Goal: Navigation & Orientation: Find specific page/section

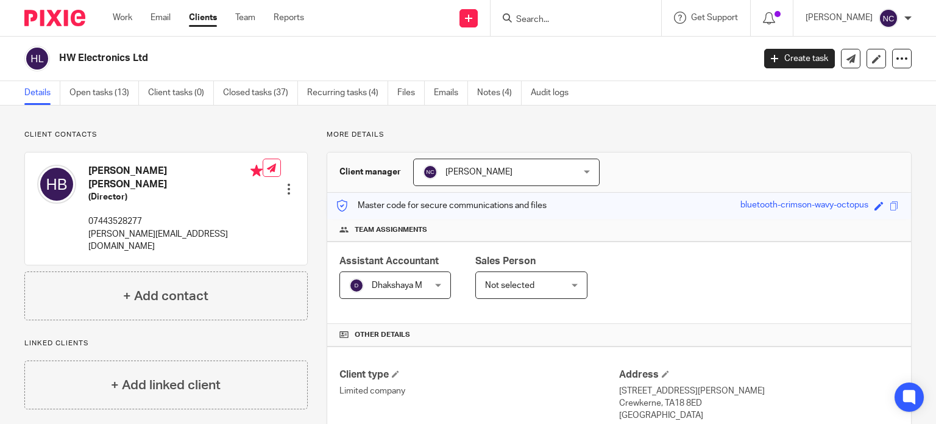
scroll to position [195, 0]
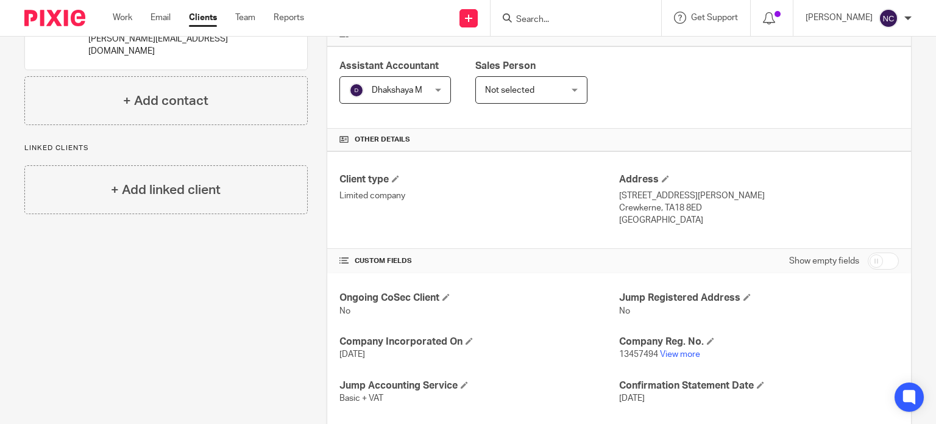
paste input "Sidner CBS"
click at [552, 23] on input "Sidner CBS" at bounding box center [570, 20] width 110 height 11
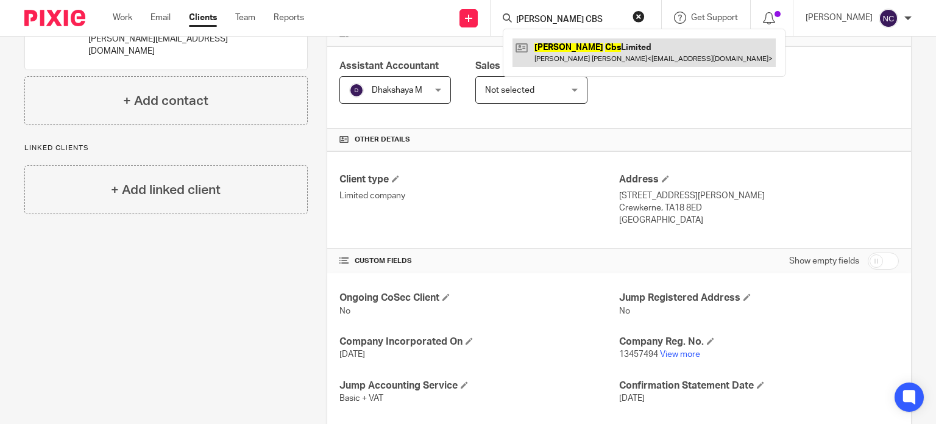
type input "Sidner CBS"
click at [563, 48] on link at bounding box center [644, 52] width 263 height 28
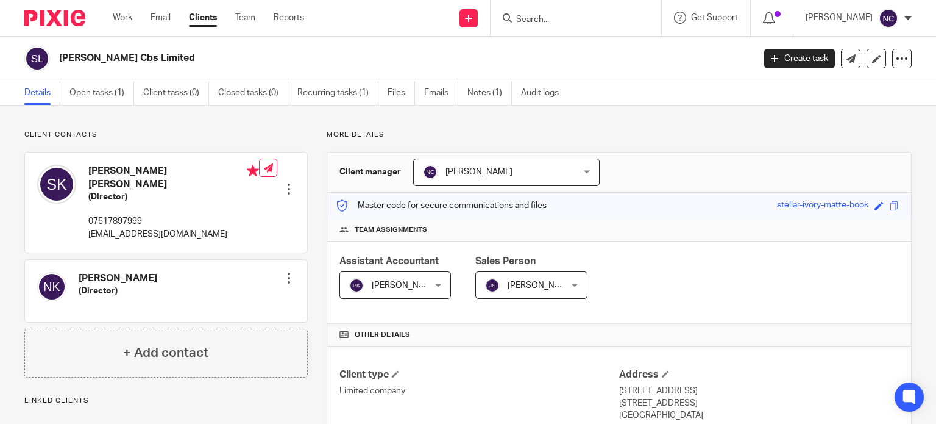
drag, startPoint x: 0, startPoint y: 0, endPoint x: 49, endPoint y: 62, distance: 78.5
click at [49, 62] on div "Sidner Cbs Limited" at bounding box center [385, 59] width 722 height 26
copy div "Sidner Cbs Limited"
click at [568, 16] on input "Search" at bounding box center [570, 20] width 110 height 11
paste input "Neutreeno"
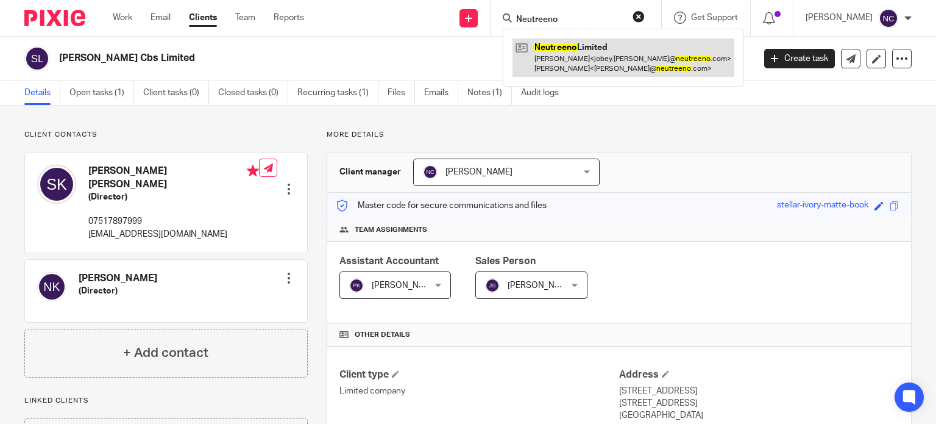
type input "Neutreeno"
click at [567, 52] on link at bounding box center [624, 57] width 222 height 38
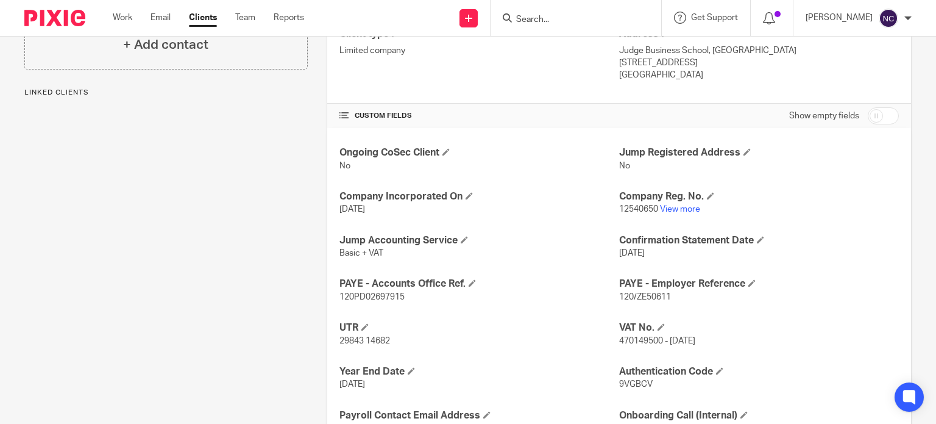
scroll to position [341, 0]
click at [673, 224] on div "Ongoing CoSec Client No Jump Registered Address No Company Incorporated On [DAT…" at bounding box center [619, 311] width 584 height 368
click at [684, 209] on link "View more" at bounding box center [680, 208] width 40 height 9
click at [551, 18] on input "Search" at bounding box center [570, 20] width 110 height 11
paste input "tommy@fathom-watches.co.uk"
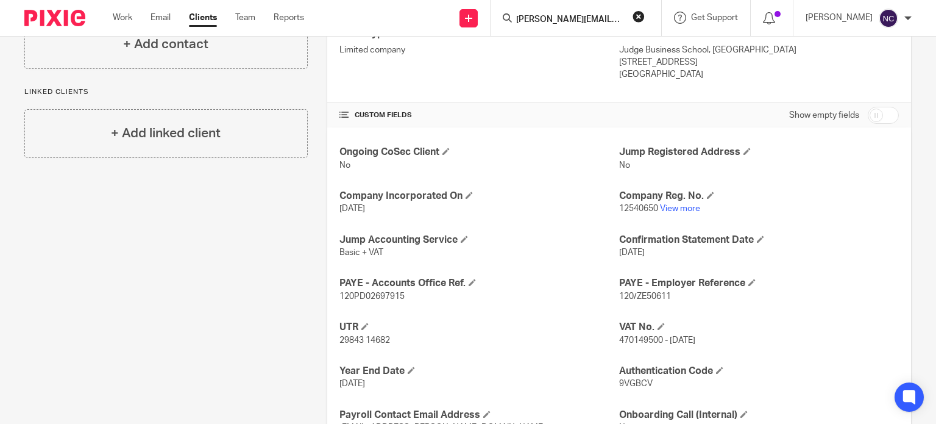
scroll to position [0, 16]
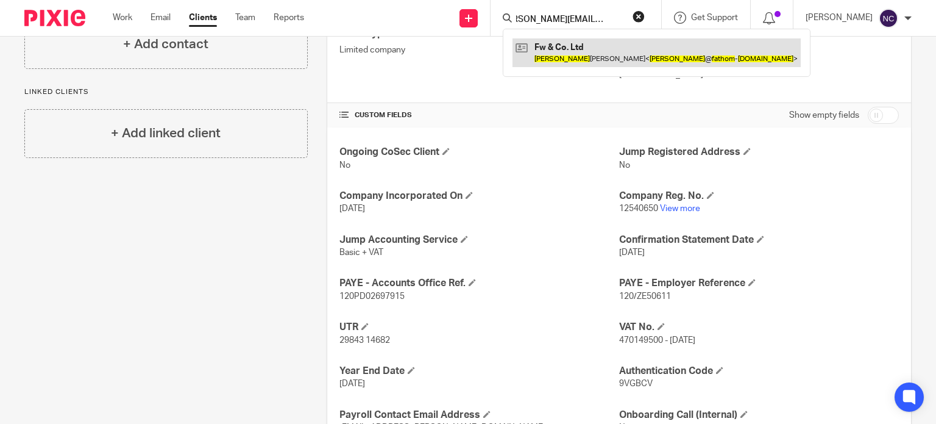
type input "tommy@fathom-watches.co.uk"
click at [555, 44] on link at bounding box center [657, 52] width 288 height 28
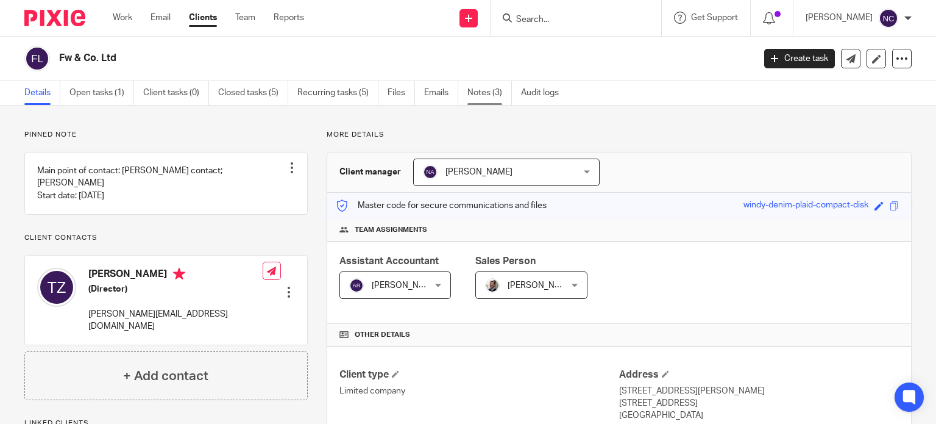
click at [477, 97] on link "Notes (3)" at bounding box center [489, 93] width 44 height 24
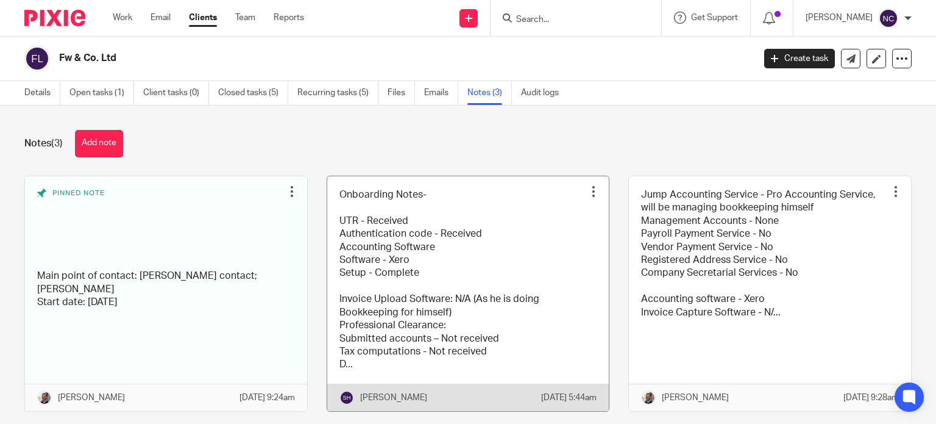
click at [400, 271] on link at bounding box center [468, 293] width 282 height 235
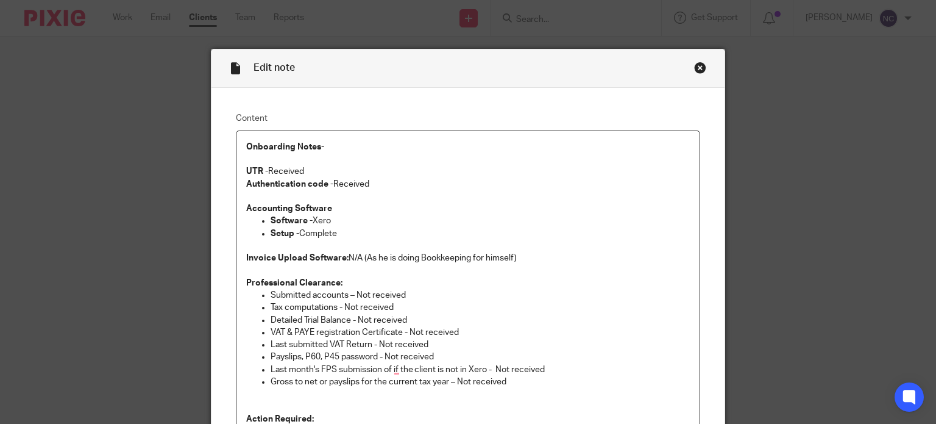
scroll to position [168, 0]
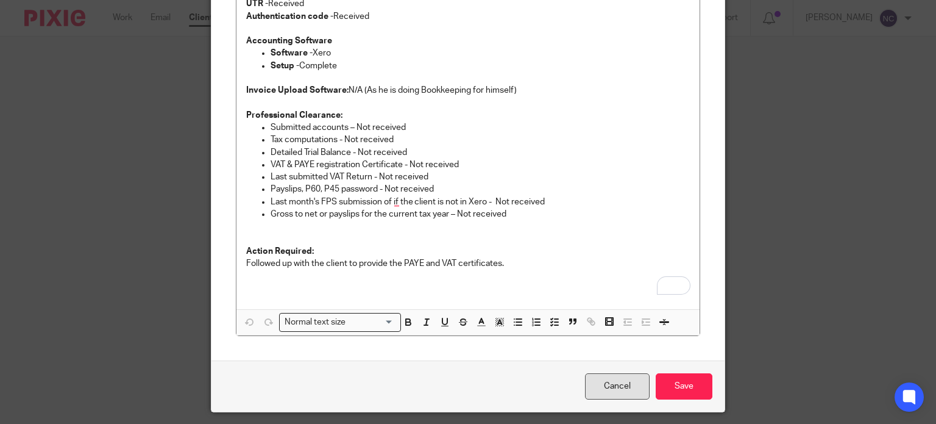
click at [607, 390] on link "Cancel" at bounding box center [617, 386] width 65 height 26
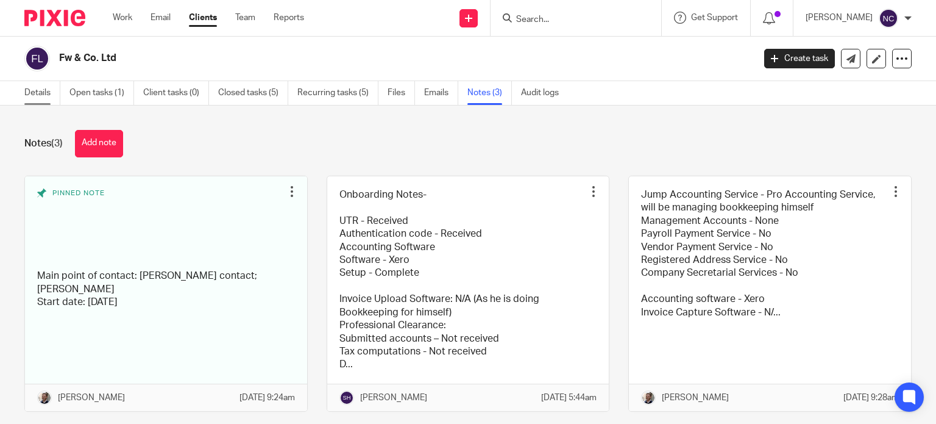
click at [36, 93] on link "Details" at bounding box center [42, 93] width 36 height 24
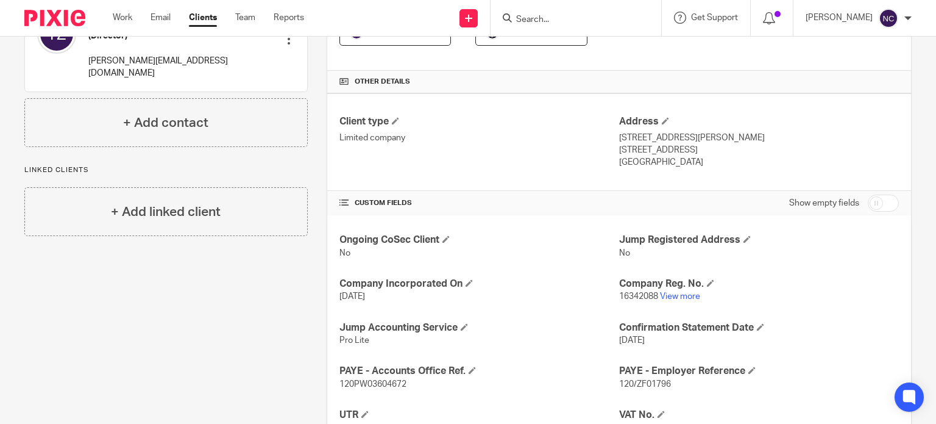
scroll to position [283, 0]
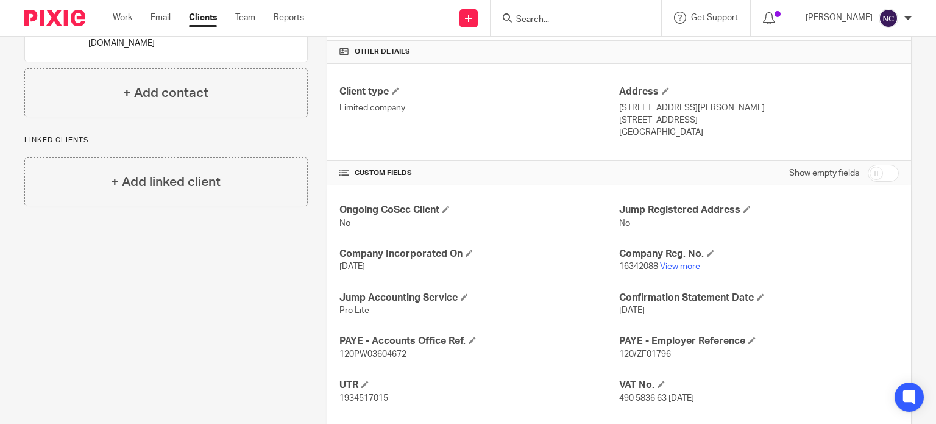
click at [681, 266] on link "View more" at bounding box center [680, 266] width 40 height 9
click at [536, 15] on input "Search" at bounding box center [570, 20] width 110 height 11
paste input "michelle.lea@equiyd.com"
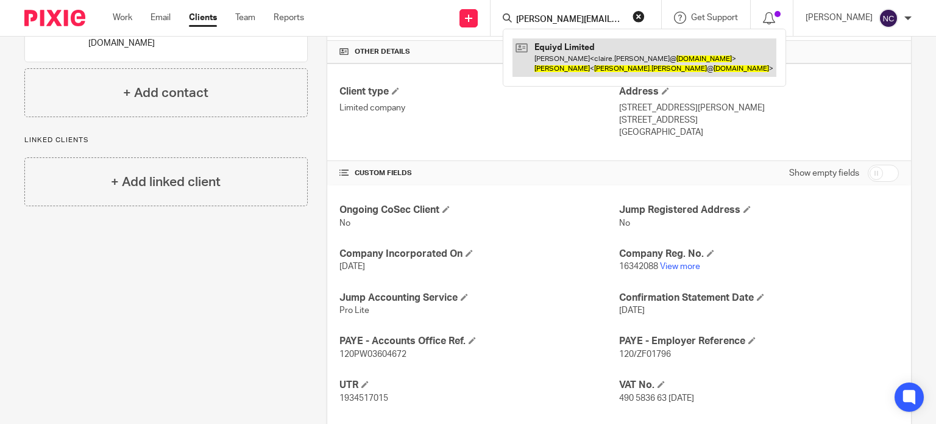
type input "michelle.lea@equiyd.com"
click at [558, 49] on link at bounding box center [645, 57] width 264 height 38
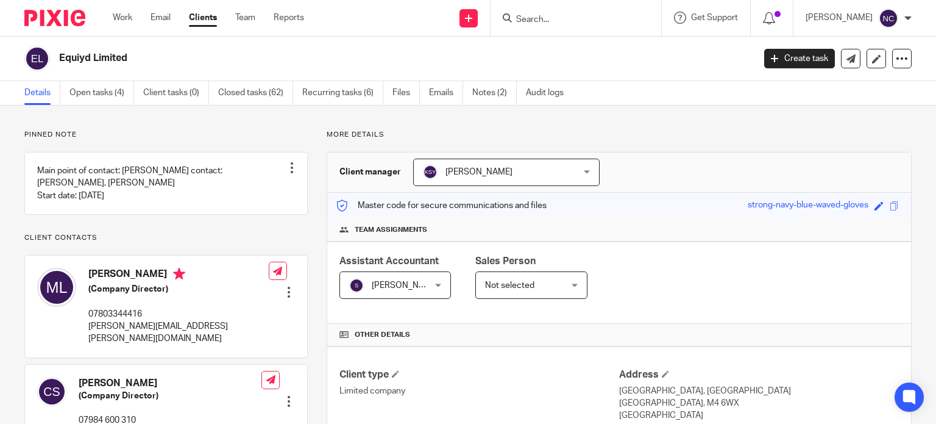
click at [48, 58] on div "Equiyd Limited" at bounding box center [385, 59] width 722 height 26
paste input "[PERSON_NAME][EMAIL_ADDRESS][DOMAIN_NAME]"
click at [579, 22] on input "[PERSON_NAME][EMAIL_ADDRESS][DOMAIN_NAME]" at bounding box center [570, 20] width 110 height 11
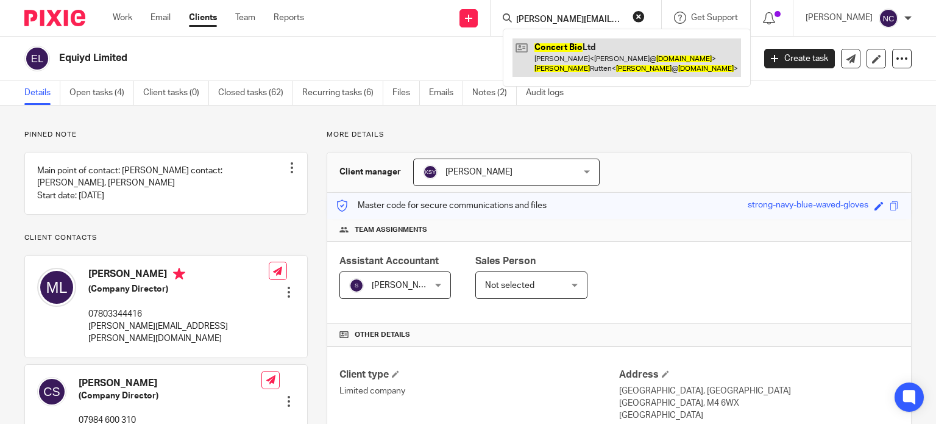
type input "[PERSON_NAME][EMAIL_ADDRESS][DOMAIN_NAME]"
click at [575, 44] on link at bounding box center [627, 57] width 229 height 38
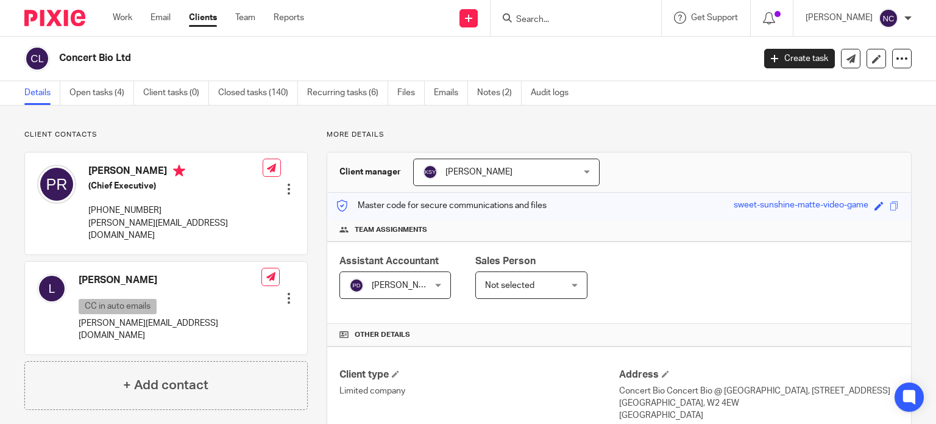
click at [59, 55] on h2 "Concert Bio Ltd" at bounding box center [334, 58] width 550 height 13
click at [553, 18] on input "Search" at bounding box center [570, 20] width 110 height 11
paste input "[EMAIL_ADDRESS][DOMAIN_NAME]"
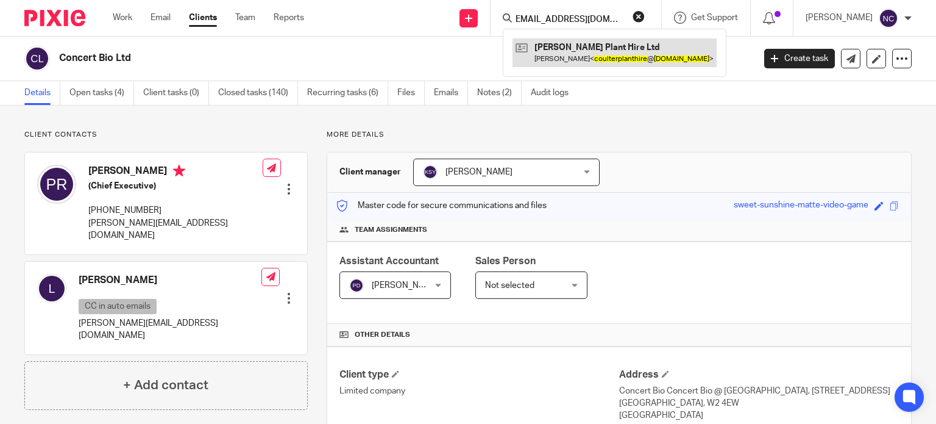
type input "coulterplanthire@gmail.com"
click at [564, 49] on link at bounding box center [615, 52] width 204 height 28
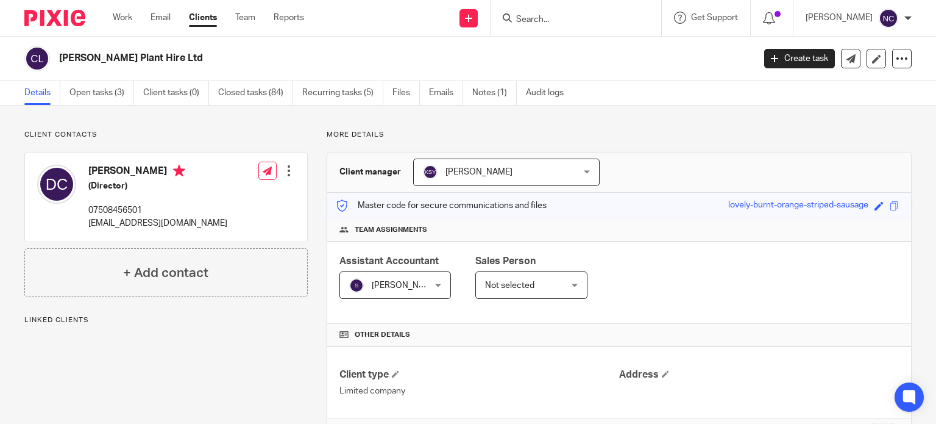
click at [57, 51] on div "Coulter Plant Hire Ltd" at bounding box center [385, 59] width 722 height 26
paste input "Coulter Plant Hire Ltd"
click at [563, 17] on input "Coulter Plant Hire Ltd" at bounding box center [570, 20] width 110 height 11
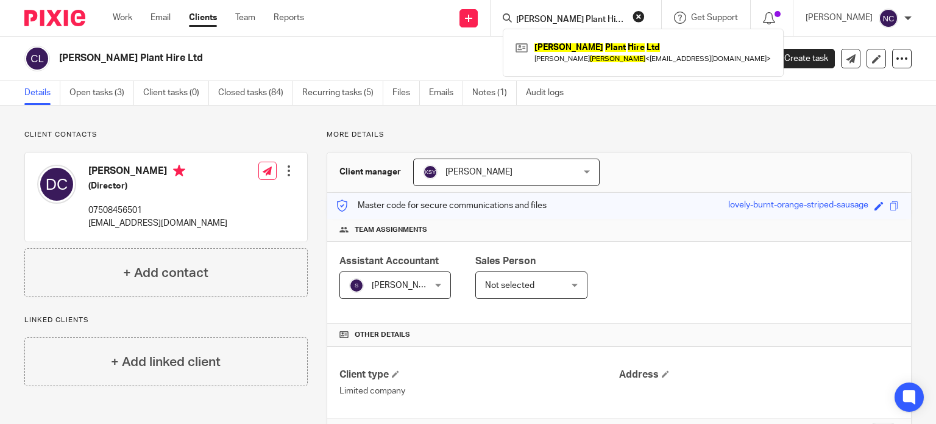
paste input "denizesen@agave.games"
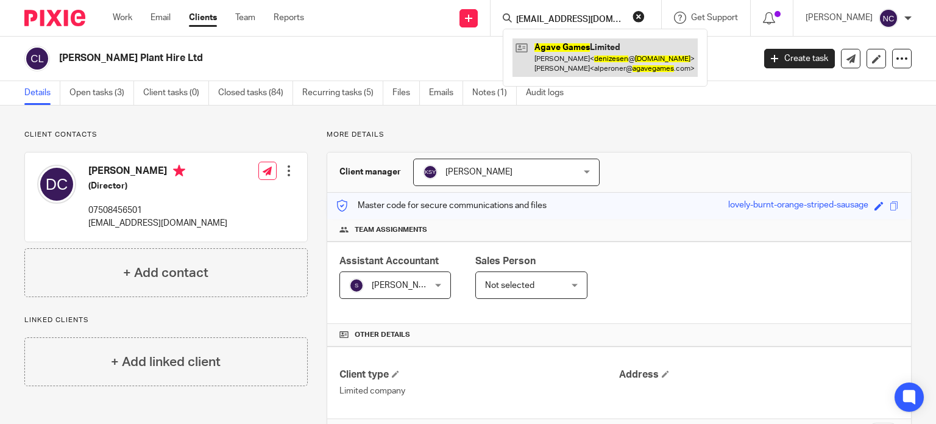
type input "denizesen@agave.games"
click at [586, 48] on link at bounding box center [605, 57] width 185 height 38
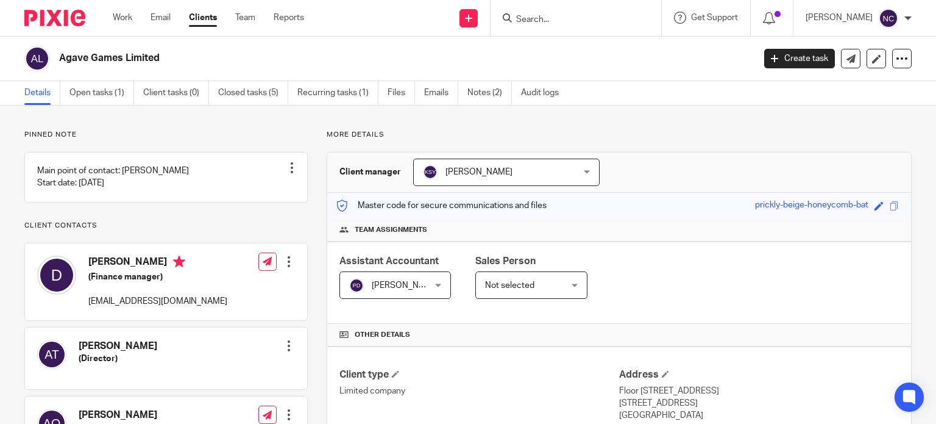
click at [60, 55] on h2 "Agave Games Limited" at bounding box center [334, 58] width 550 height 13
click at [542, 18] on input "Search" at bounding box center [570, 20] width 110 height 11
paste input "rosa@rainlabs.ai"
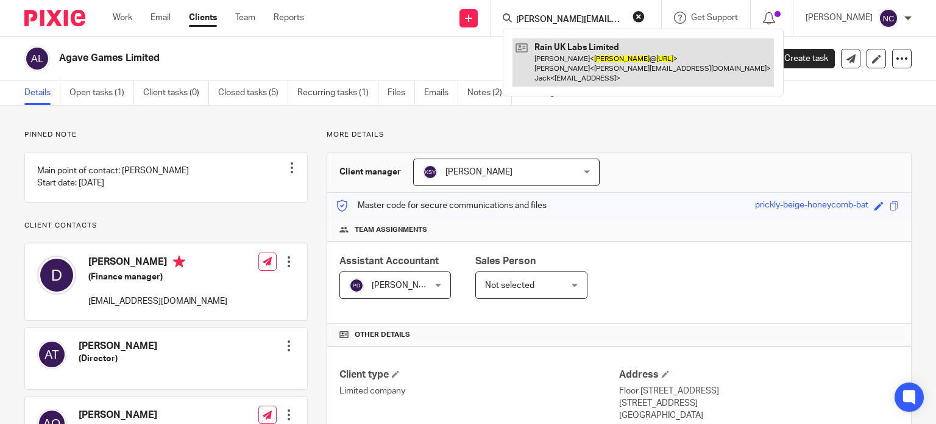
type input "rosa@rainlabs.ai"
click at [566, 46] on link at bounding box center [643, 62] width 261 height 48
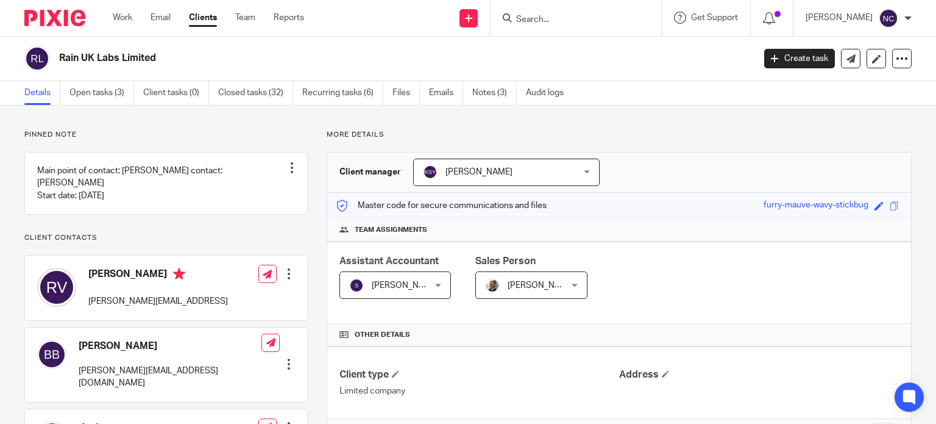
click at [51, 58] on div "Rain UK Labs Limited" at bounding box center [385, 59] width 722 height 26
